Goal: Task Accomplishment & Management: Manage account settings

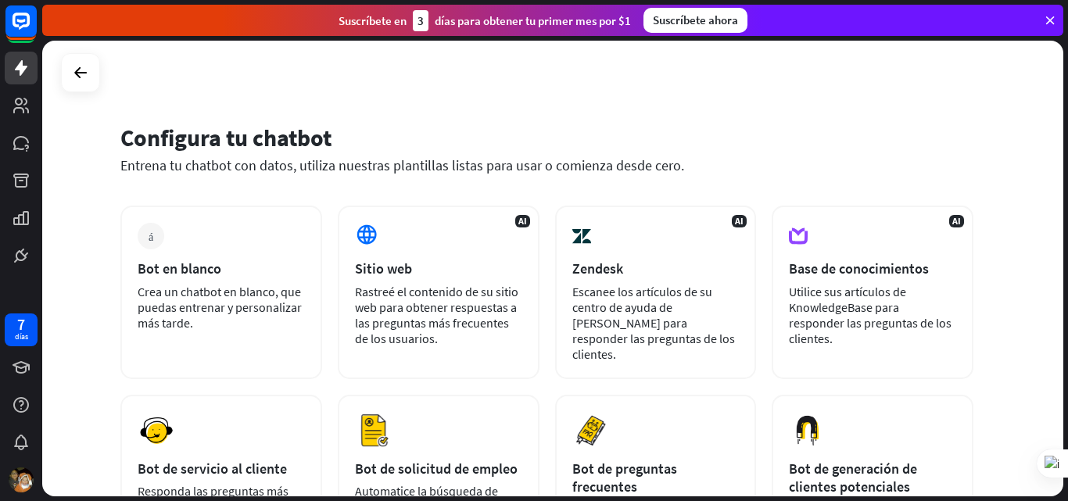
drag, startPoint x: 1067, startPoint y: 181, endPoint x: 1067, endPoint y: 209, distance: 28.9
click at [1067, 209] on div at bounding box center [1067, 250] width 1 height 501
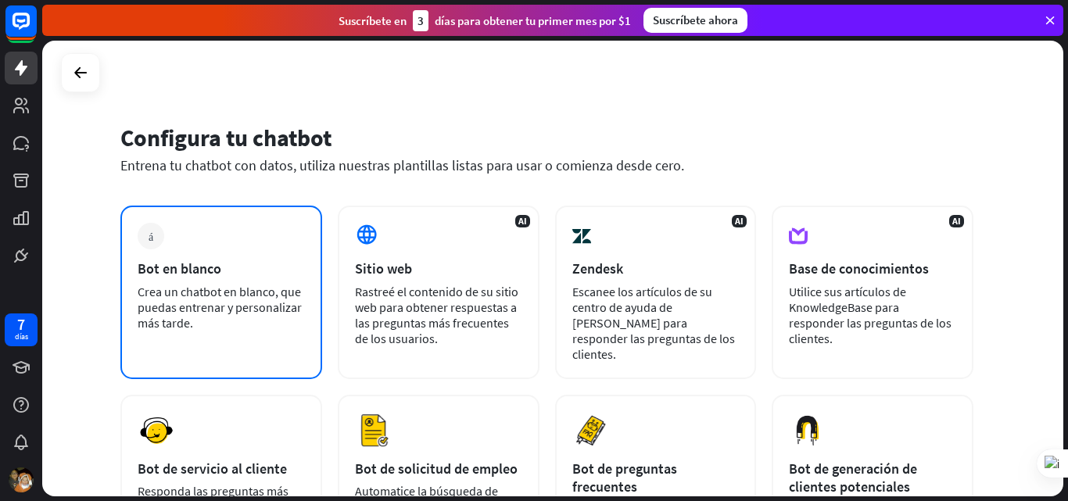
click at [163, 251] on div "más Bot en blanco Crea un chatbot en blanco, que puedas entrenar y personalizar…" at bounding box center [221, 293] width 202 height 174
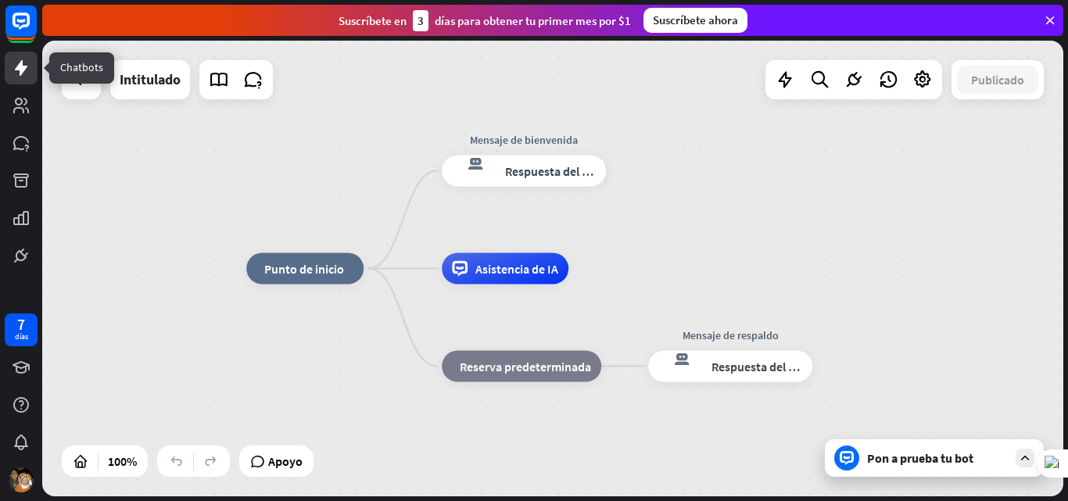
click at [20, 66] on icon at bounding box center [21, 68] width 13 height 16
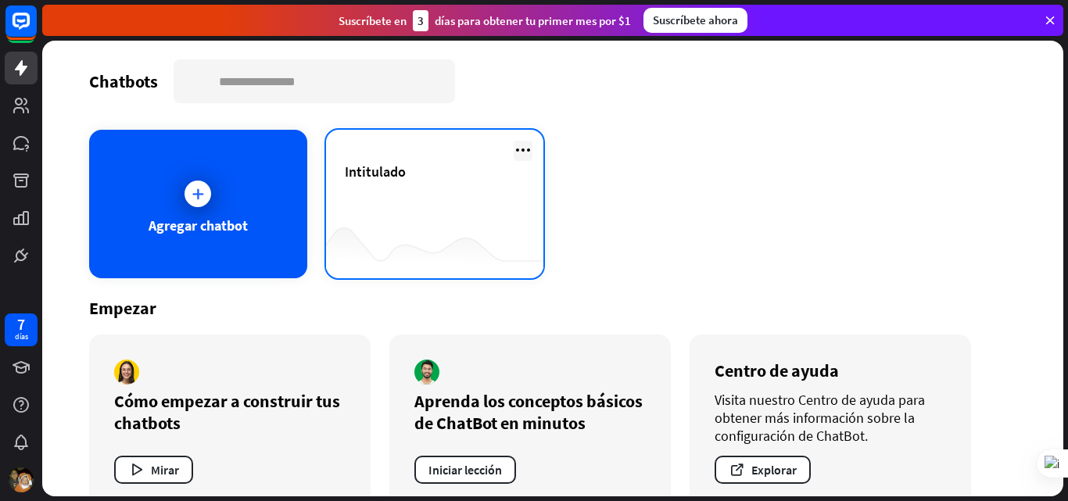
click at [521, 149] on icon at bounding box center [523, 150] width 19 height 19
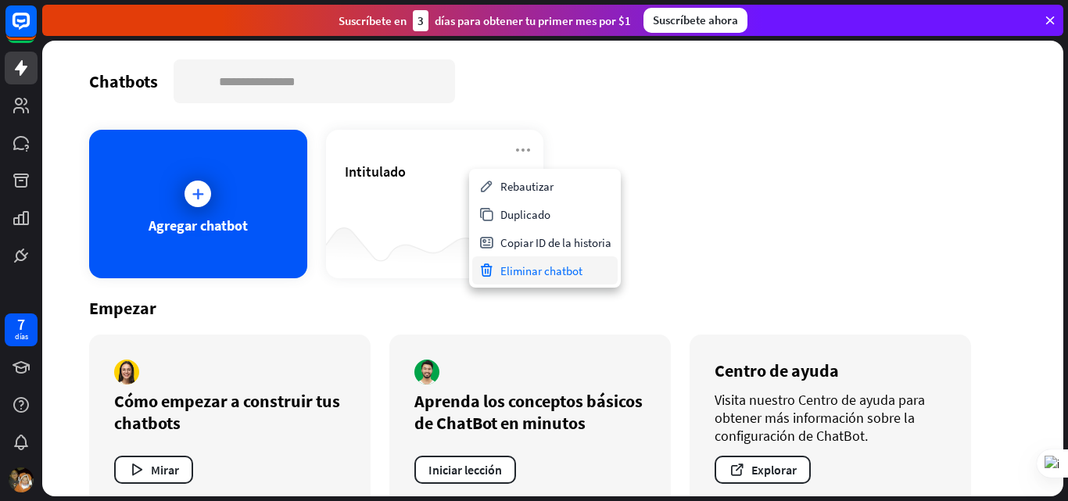
click at [527, 271] on font "Eliminar chatbot" at bounding box center [541, 270] width 82 height 15
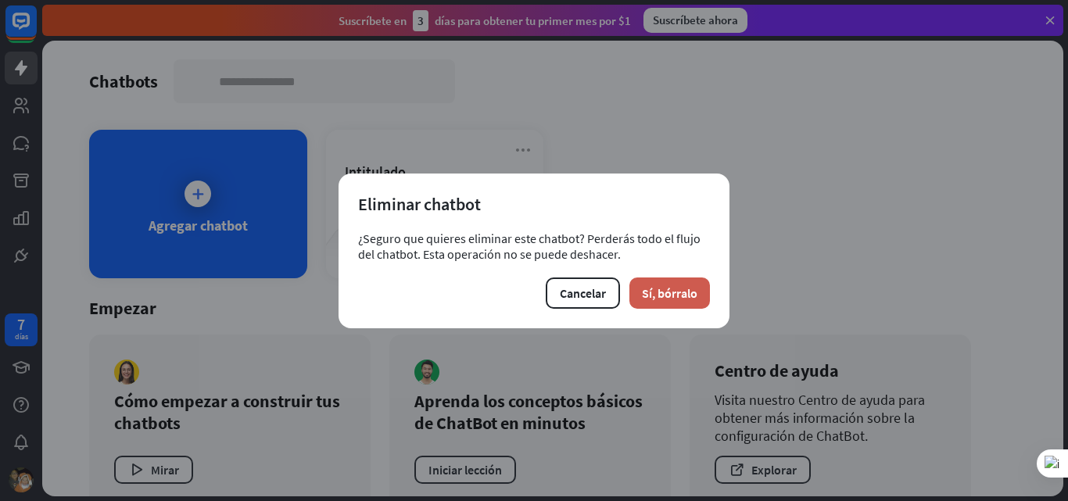
click at [655, 285] on font "Sí, bórralo" at bounding box center [669, 293] width 55 height 16
